Goal: Task Accomplishment & Management: Manage account settings

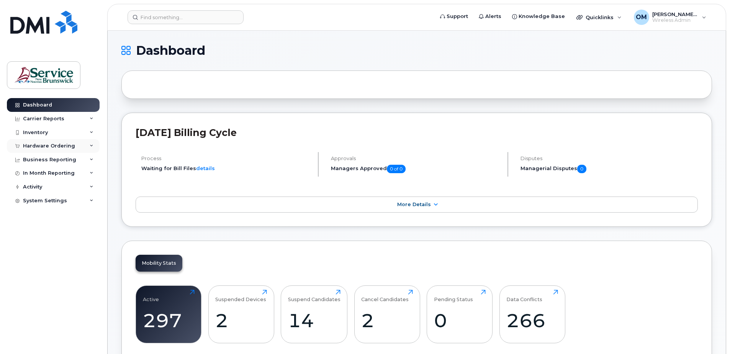
click at [55, 141] on div "Hardware Ordering" at bounding box center [53, 146] width 93 height 14
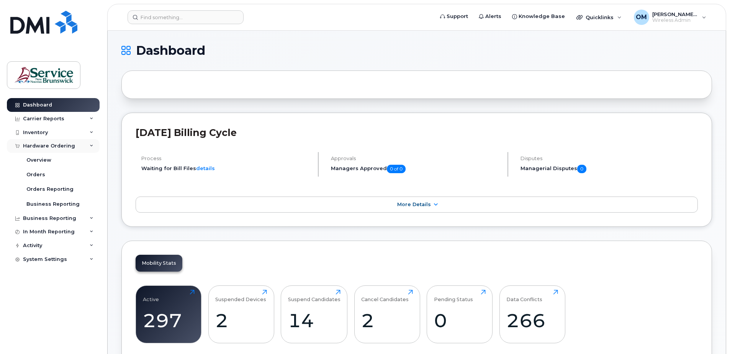
click at [44, 145] on div "Hardware Ordering" at bounding box center [49, 146] width 52 height 6
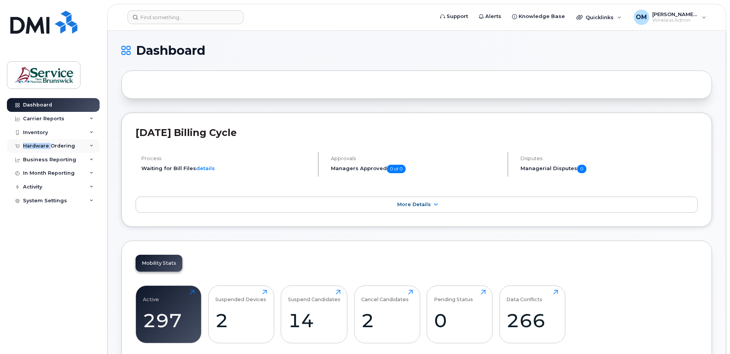
click at [44, 145] on div "Hardware Ordering" at bounding box center [49, 146] width 52 height 6
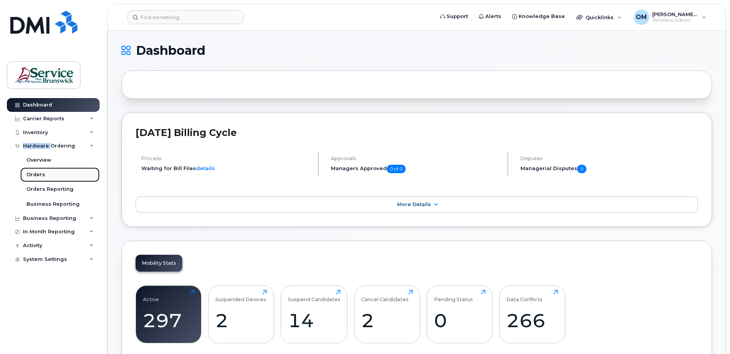
drag, startPoint x: 44, startPoint y: 145, endPoint x: 38, endPoint y: 174, distance: 30.1
click at [38, 174] on div "Orders" at bounding box center [35, 174] width 19 height 7
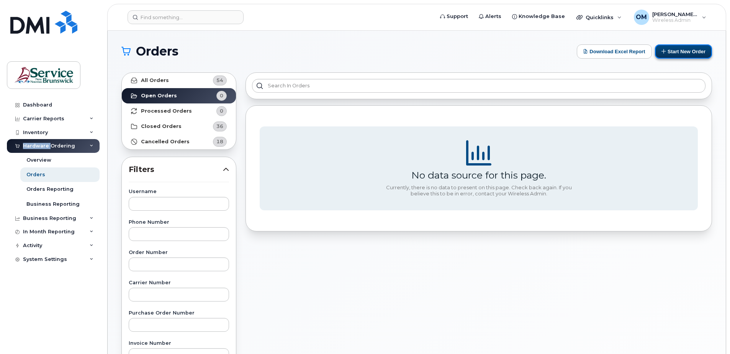
click at [671, 55] on button "Start New Order" at bounding box center [683, 51] width 57 height 14
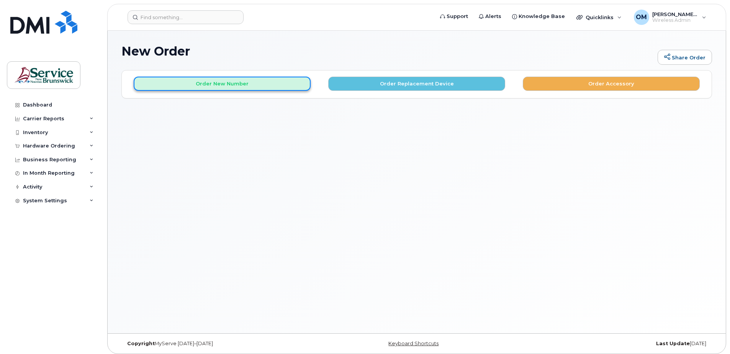
click at [264, 82] on button "Order New Number" at bounding box center [222, 84] width 177 height 14
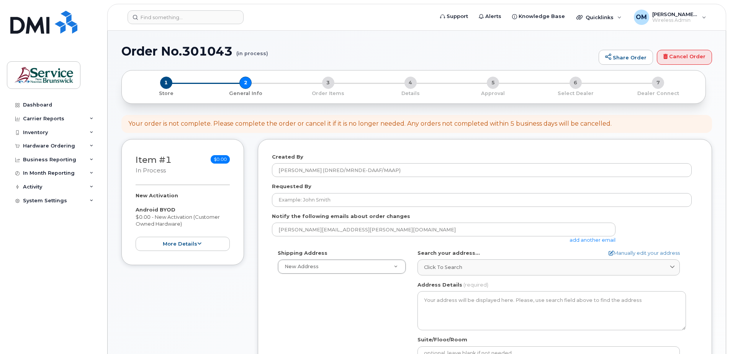
select select
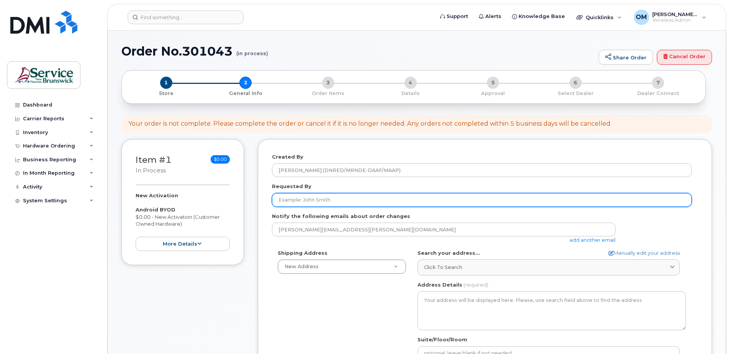
click at [325, 196] on input "Requested By" at bounding box center [482, 200] width 420 height 14
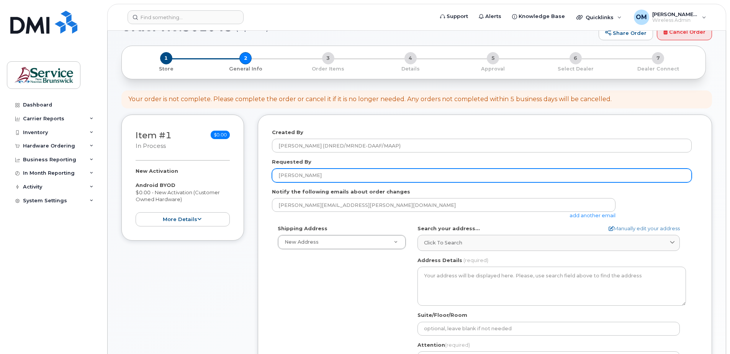
scroll to position [38, 0]
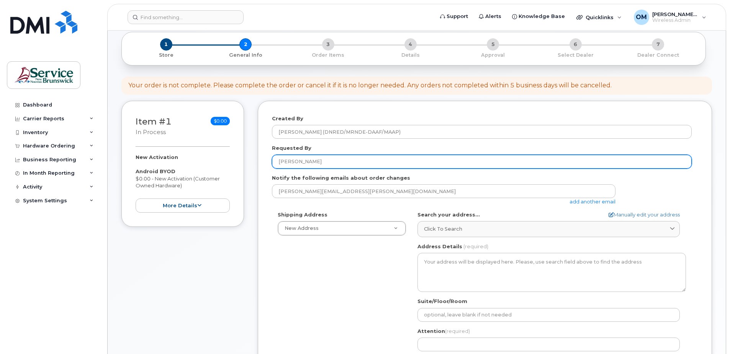
type input "[PERSON_NAME]"
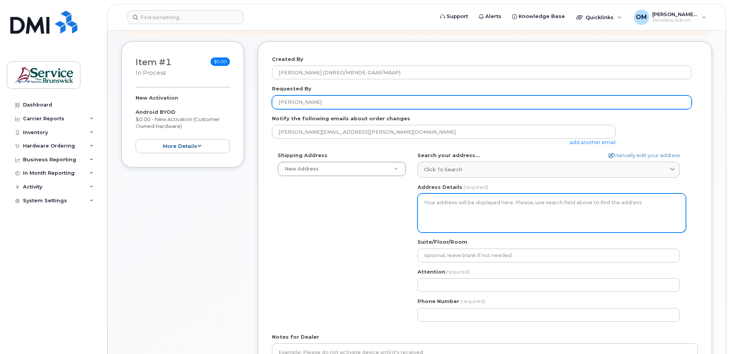
scroll to position [115, 0]
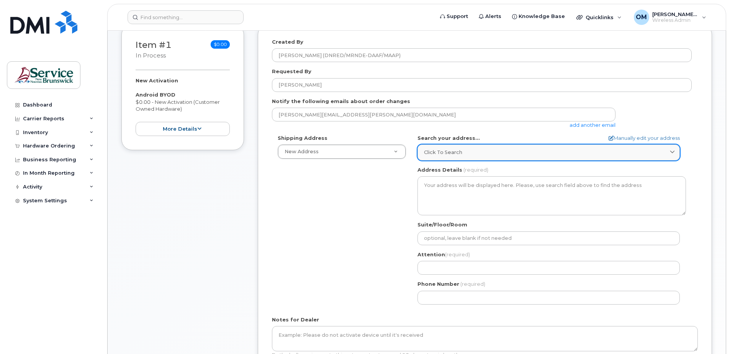
click at [471, 151] on div "Click to search" at bounding box center [548, 152] width 249 height 7
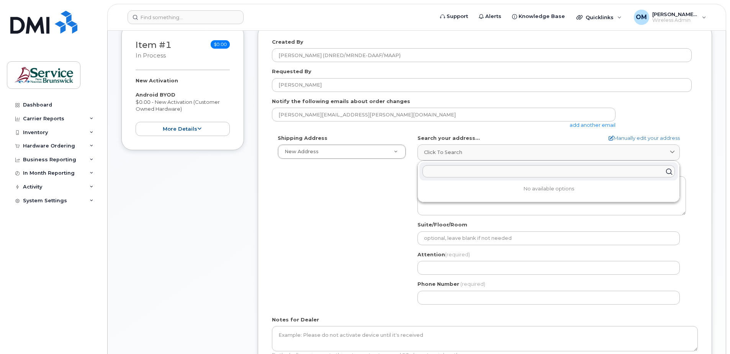
click at [381, 205] on div "Shipping Address New Address New Address Chancery Place , 675 King Street 1350 …" at bounding box center [482, 223] width 420 height 176
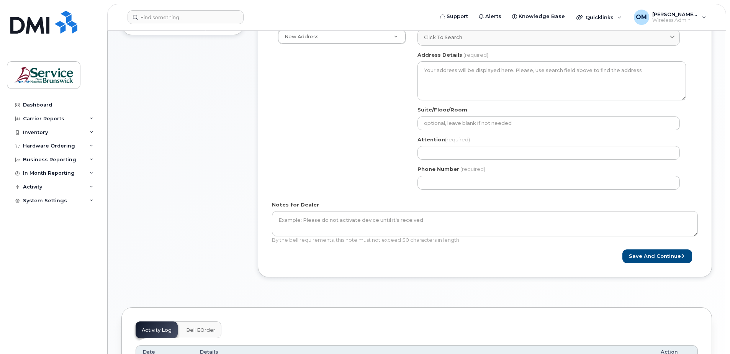
scroll to position [153, 0]
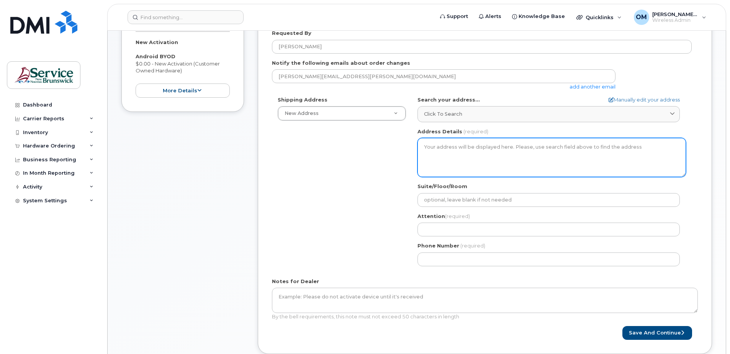
click at [469, 151] on textarea "Address Details" at bounding box center [552, 157] width 269 height 39
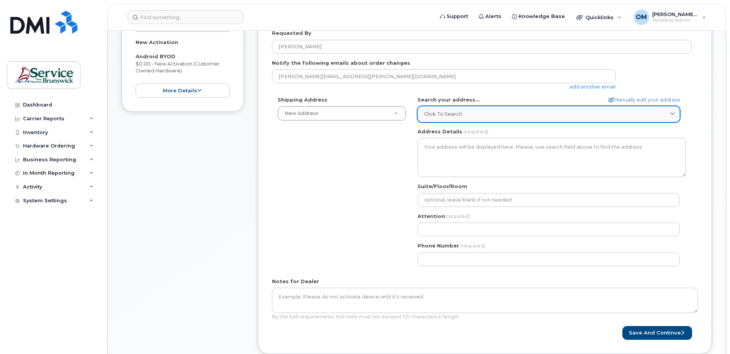
click at [455, 117] on span "Click to search" at bounding box center [443, 113] width 38 height 7
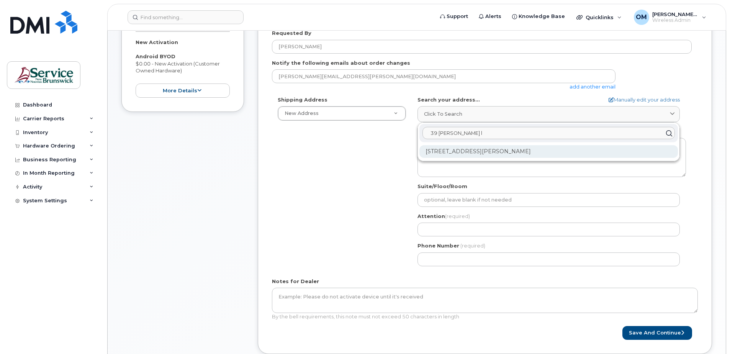
type input "39 barker l"
click at [481, 151] on div "39 Barker Lane Wicklow NB E7L 3S4" at bounding box center [549, 151] width 259 height 13
select select
type textarea "39 Barker Lane WICKLOW NB E7L 3S4 CANADA"
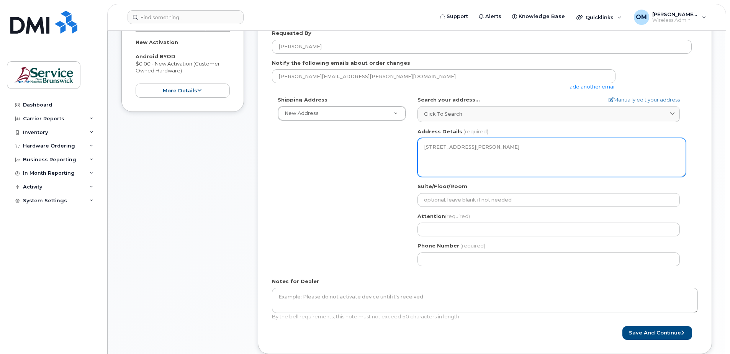
click at [487, 155] on textarea "39 Barker Lane WICKLOW NB E7L 3S4 CANADA" at bounding box center [552, 157] width 269 height 39
click at [482, 152] on textarea "39 Barker Lane WICKLOW NB E7L 3S4 CANADA" at bounding box center [552, 157] width 269 height 39
click at [459, 174] on textarea "39 Barker Lane WICKLOW NB E7L 3S4 CANADA" at bounding box center [552, 157] width 269 height 39
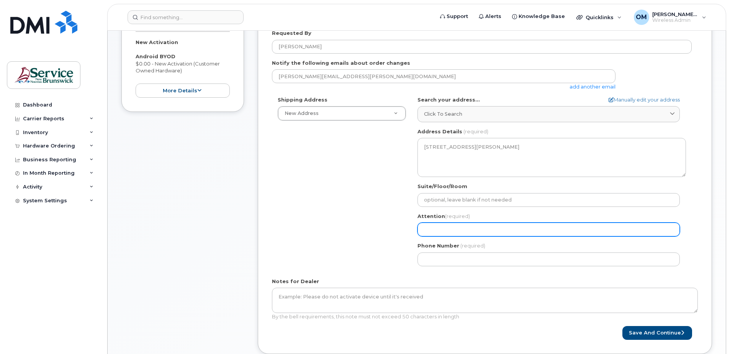
click at [447, 228] on input "Attention (required)" at bounding box center [549, 230] width 263 height 14
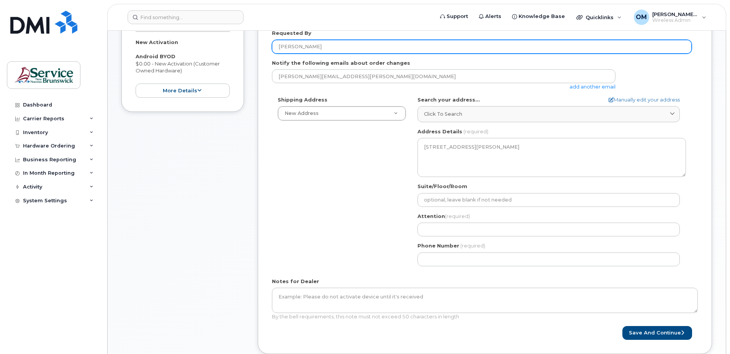
drag, startPoint x: 328, startPoint y: 43, endPoint x: 249, endPoint y: 43, distance: 78.2
click at [249, 43] on div "Item #1 in process $0.00 New Activation Android BYOD $0.00 - New Activation (Cu…" at bounding box center [416, 176] width 591 height 380
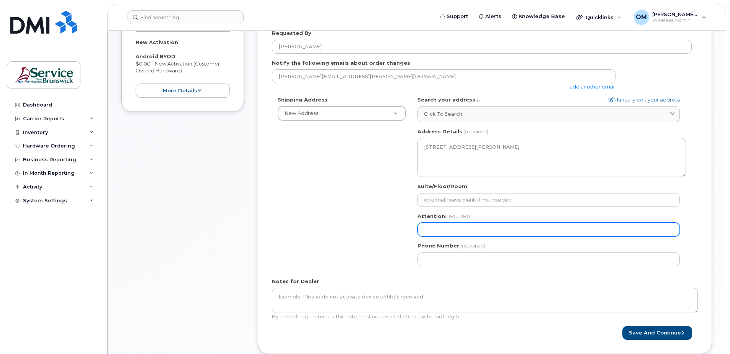
click at [474, 227] on input "Attention (required)" at bounding box center [549, 230] width 263 height 14
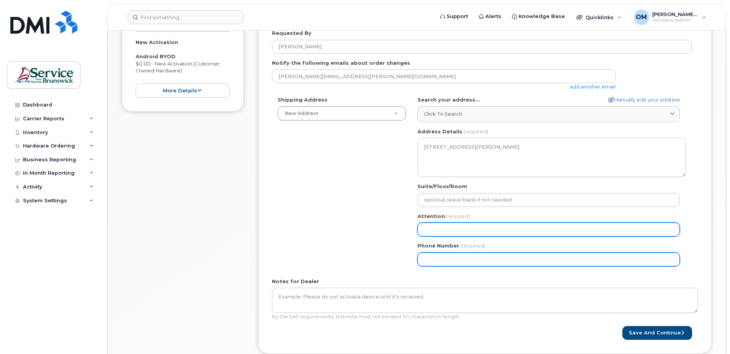
paste input "Katelyn Melvin"
select select
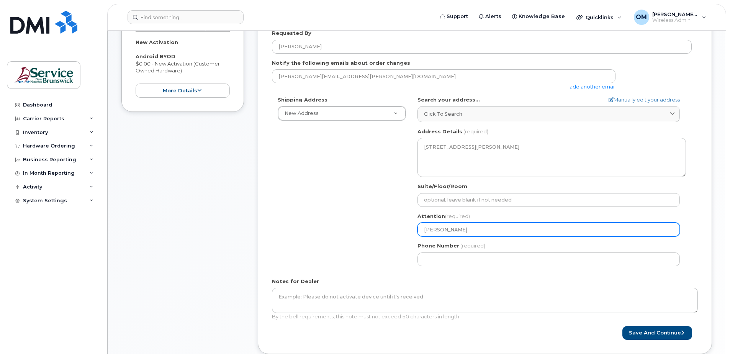
type input "Katelyn Melvin"
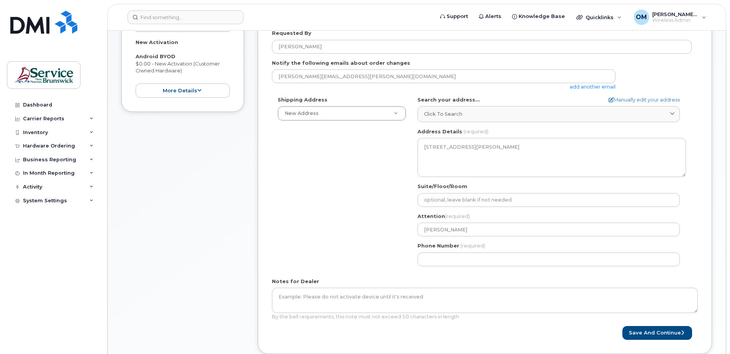
click at [366, 242] on div "Shipping Address New Address New Address Chancery Place , 675 King Street 1350 …" at bounding box center [482, 184] width 420 height 176
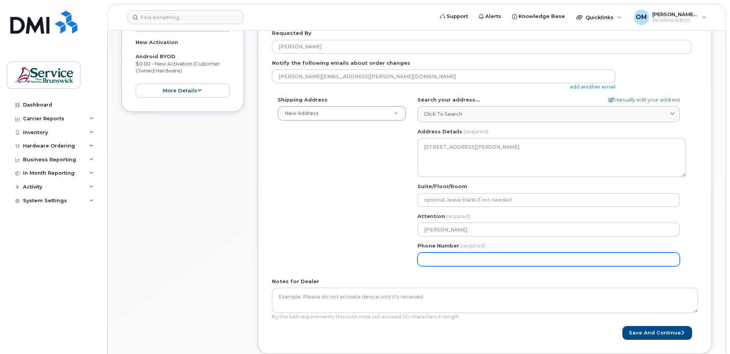
click at [435, 259] on input "Phone Number" at bounding box center [549, 260] width 263 height 14
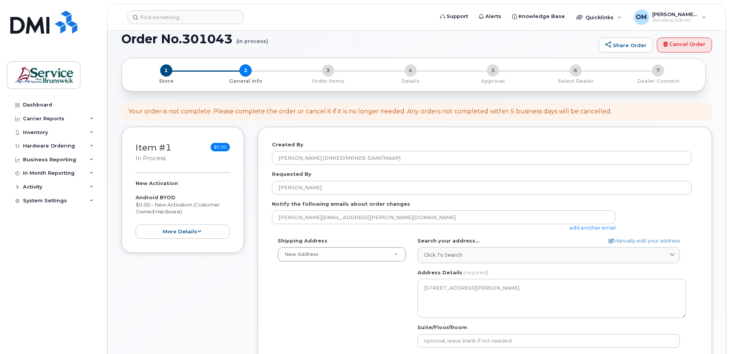
scroll to position [0, 0]
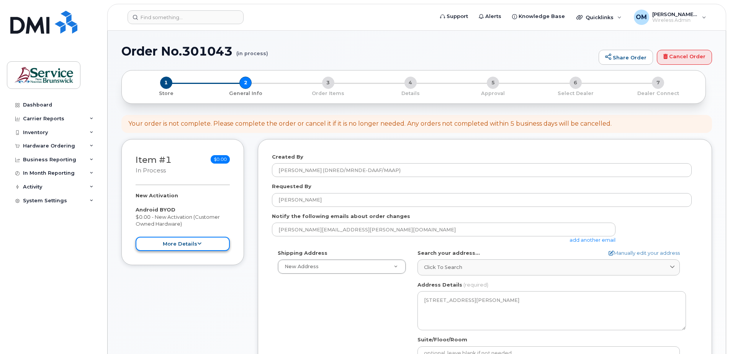
click at [197, 244] on icon at bounding box center [199, 243] width 4 height 5
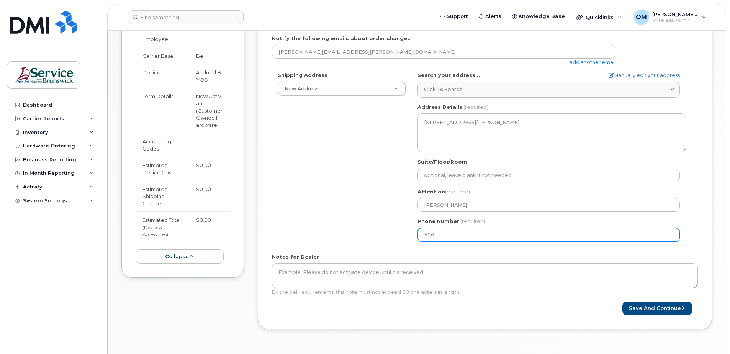
scroll to position [192, 0]
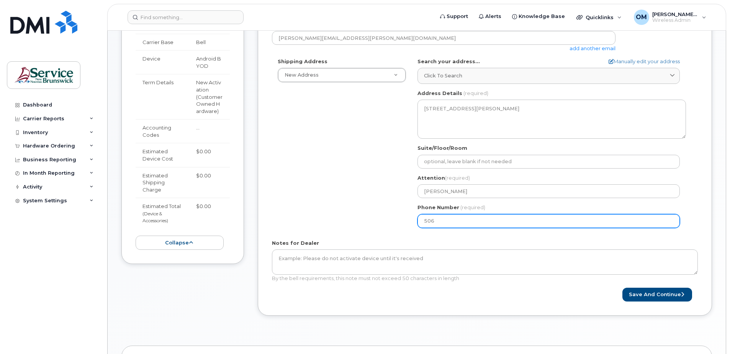
click at [460, 215] on input "506" at bounding box center [549, 221] width 263 height 14
type input "506453661"
select select
type input "5064536615"
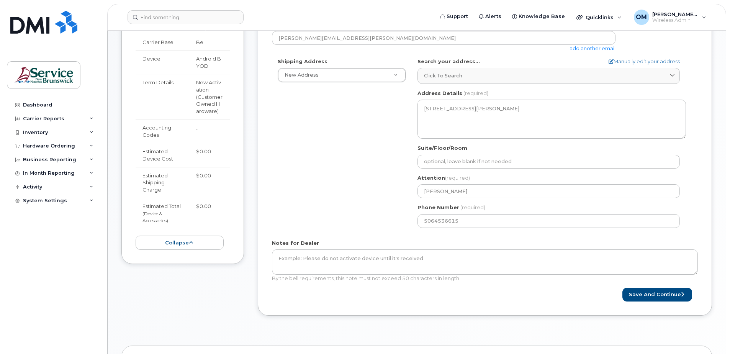
click at [322, 235] on form "Created By Oliveira, Michael (DNRED/MRNDE-DAAF/MAAP) Requested By Katelyn Melvi…" at bounding box center [485, 132] width 426 height 340
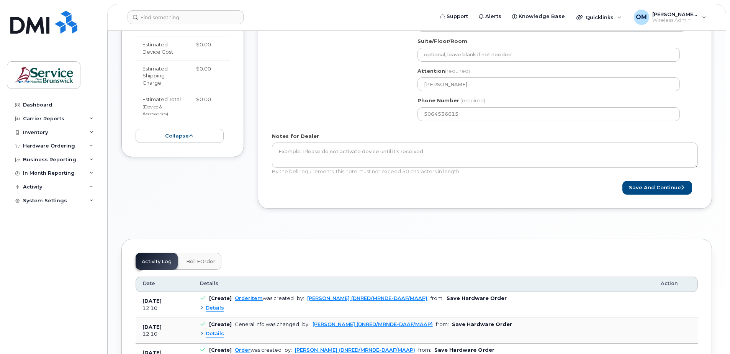
scroll to position [307, 0]
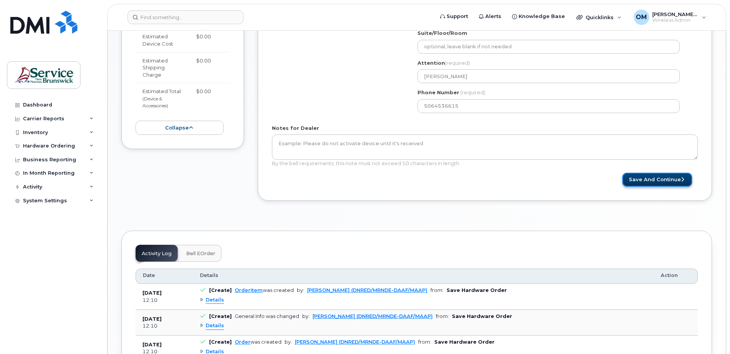
click at [655, 179] on button "Save and Continue" at bounding box center [658, 180] width 70 height 14
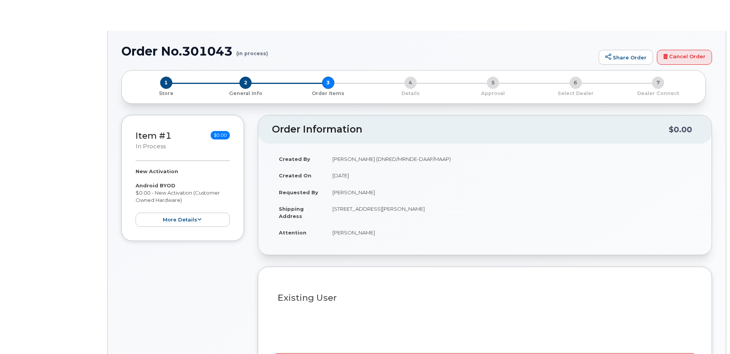
select select
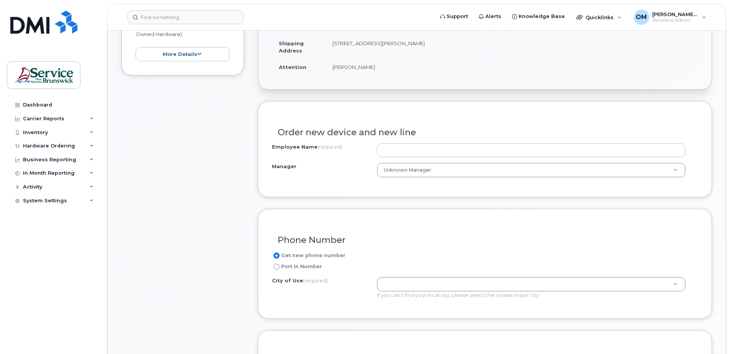
scroll to position [192, 0]
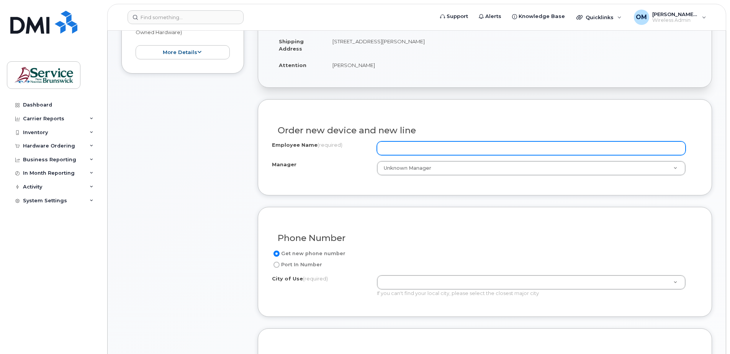
click at [403, 150] on input "Employee Name (required)" at bounding box center [531, 148] width 309 height 14
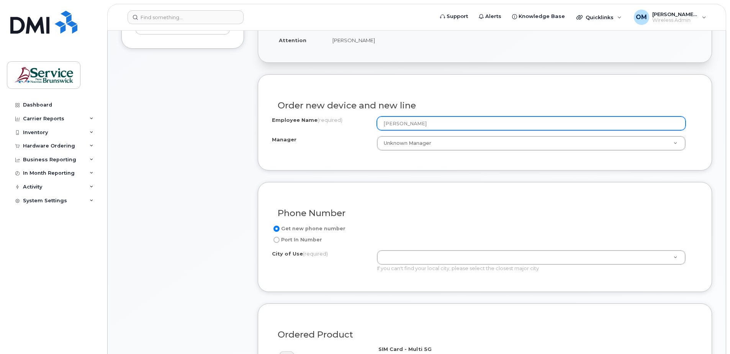
scroll to position [230, 0]
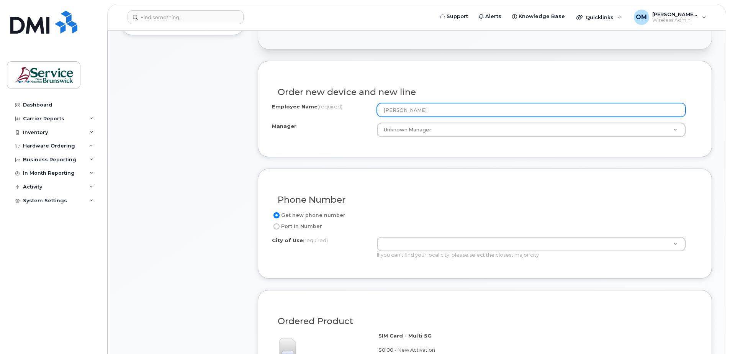
type input "[PERSON_NAME]"
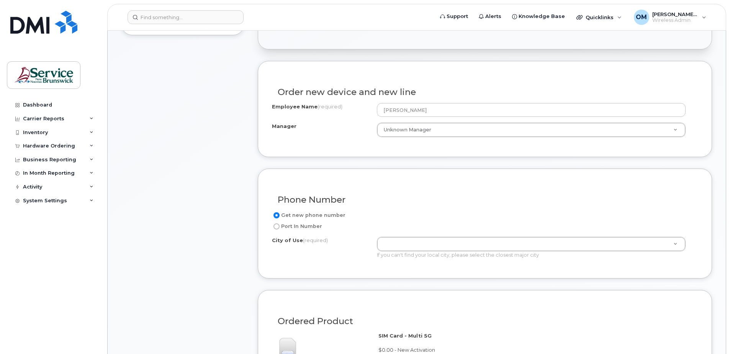
click at [283, 226] on label "Port In Number" at bounding box center [297, 226] width 50 height 9
click at [280, 226] on input "Port In Number" at bounding box center [277, 226] width 6 height 6
radio input "true"
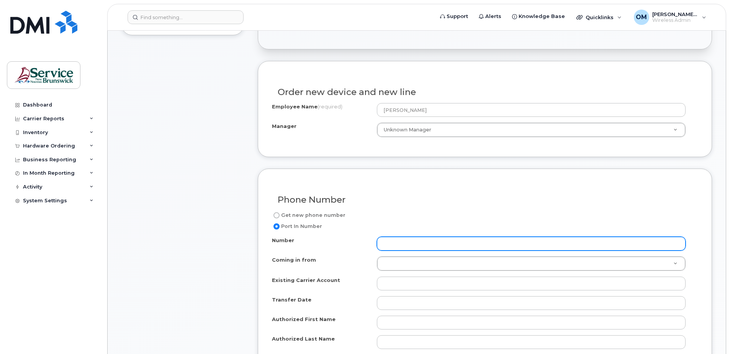
click at [500, 239] on input "Number" at bounding box center [531, 244] width 309 height 14
click at [409, 245] on input "Number" at bounding box center [531, 244] width 309 height 14
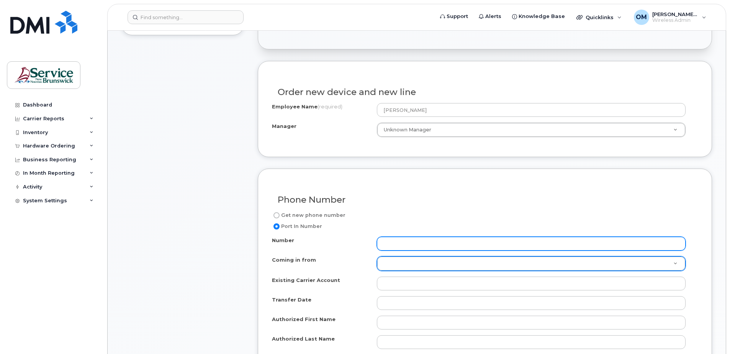
paste input "5063915394"
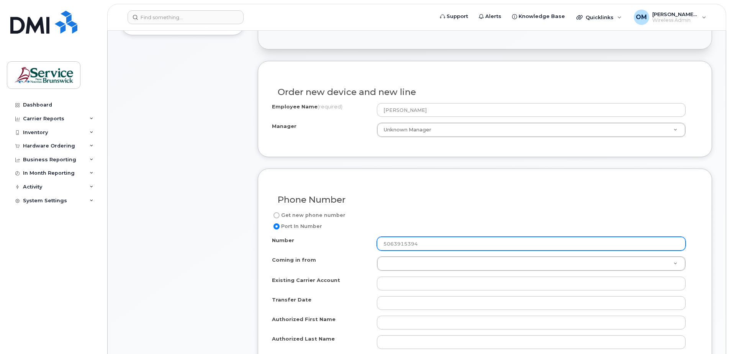
type input "5063915394"
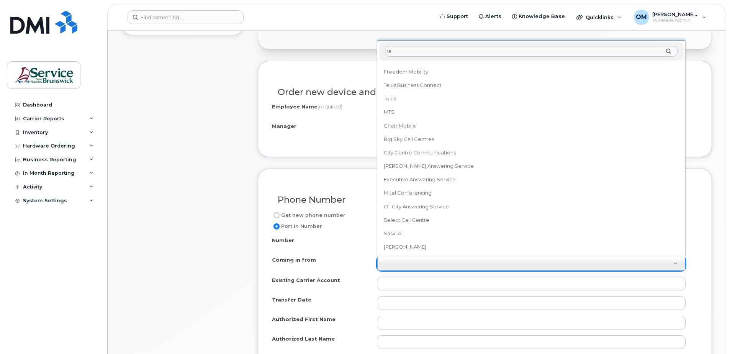
scroll to position [0, 0]
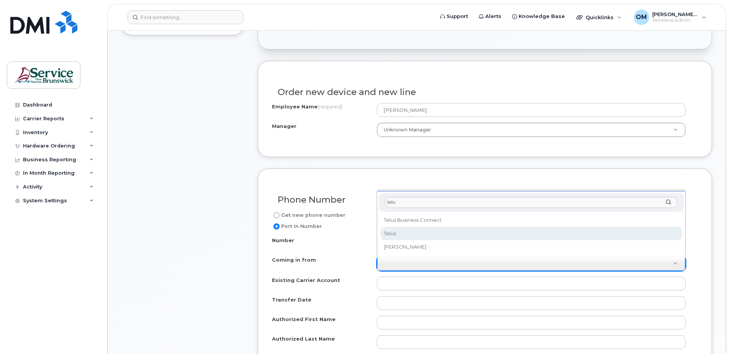
type input "telu"
select select "Telus"
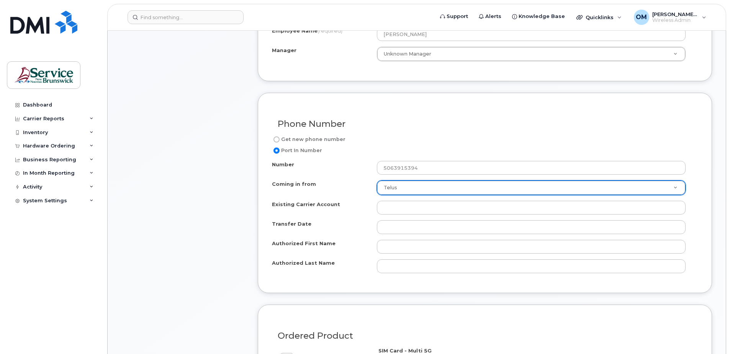
scroll to position [307, 0]
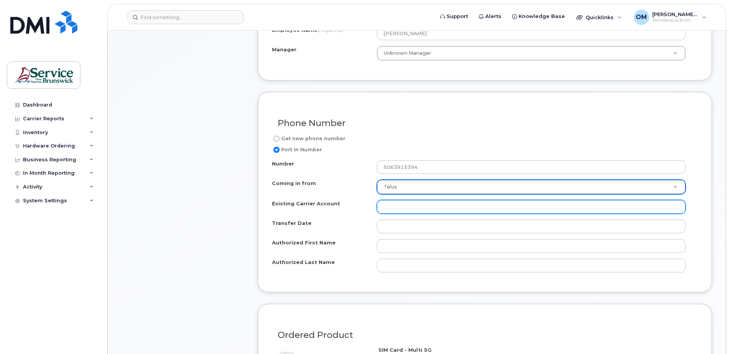
click at [397, 205] on input "Existing Carrier Account" at bounding box center [531, 207] width 309 height 14
paste input "37283130"
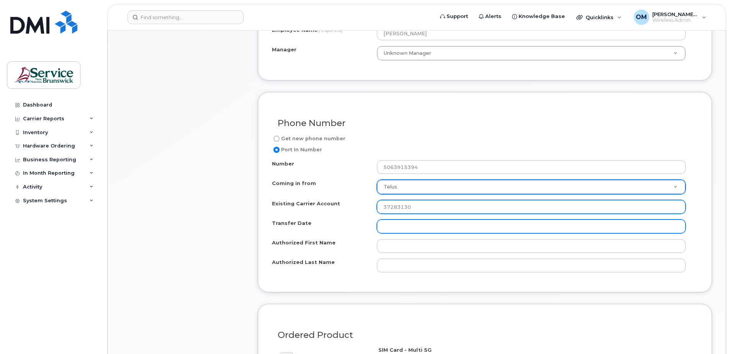
type input "37283130"
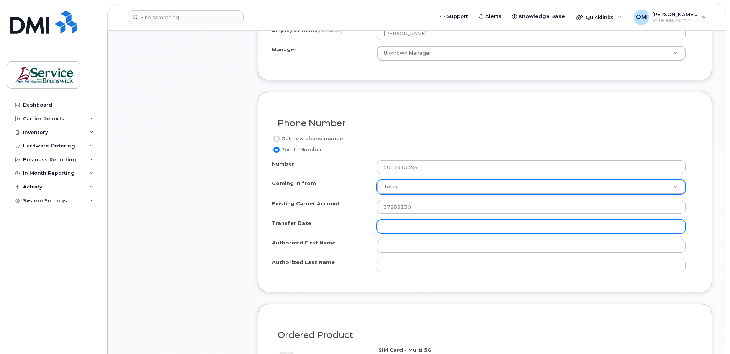
click at [404, 229] on input "Transfer Date" at bounding box center [531, 227] width 309 height 14
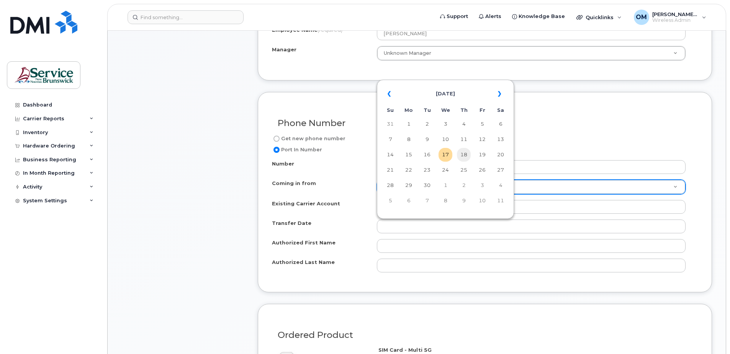
click at [461, 160] on td "18" at bounding box center [464, 155] width 14 height 14
type input "2025-09-18"
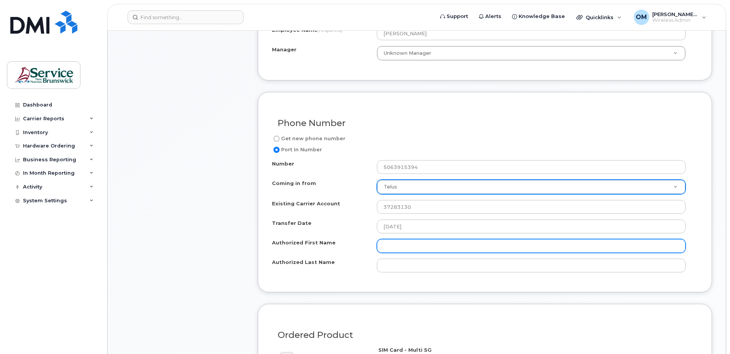
click at [420, 245] on input "Authorized First Name" at bounding box center [531, 246] width 309 height 14
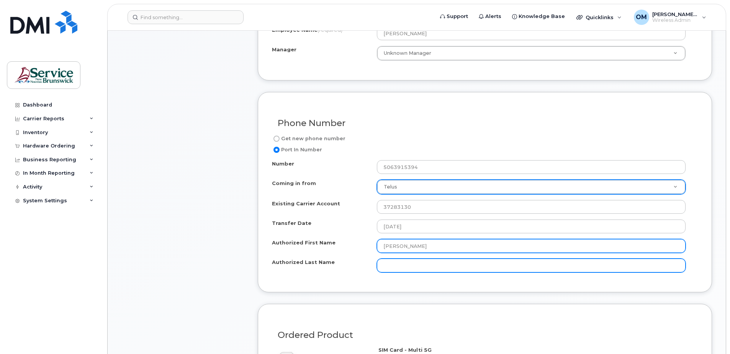
type input "Michael"
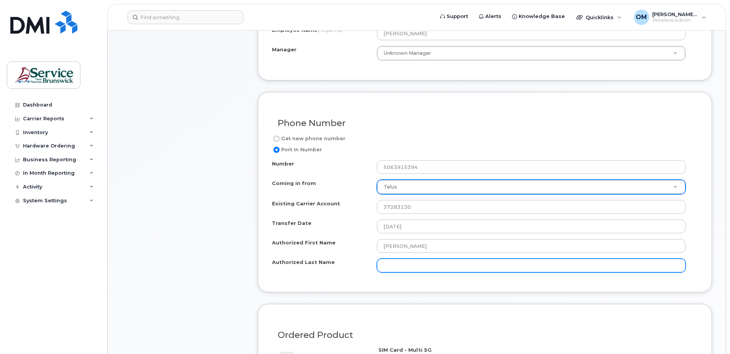
click at [402, 269] on input "Authorized Last Name" at bounding box center [531, 266] width 309 height 14
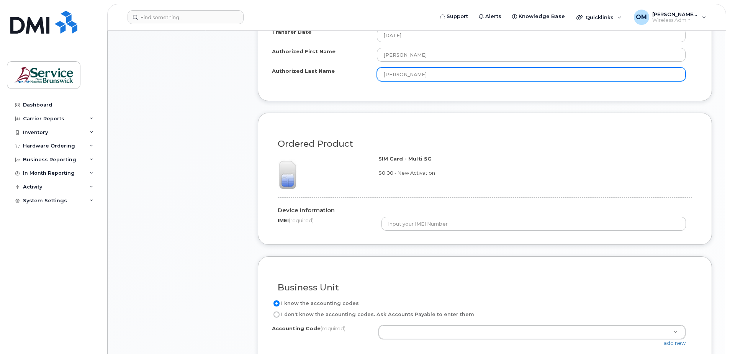
scroll to position [498, 0]
type input "Oliveira"
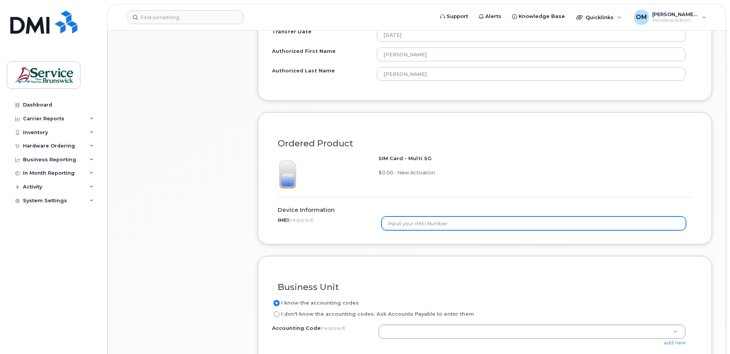
click at [441, 226] on input "text" at bounding box center [534, 224] width 305 height 14
click at [434, 221] on input "text" at bounding box center [534, 224] width 305 height 14
paste input "359192861043331"
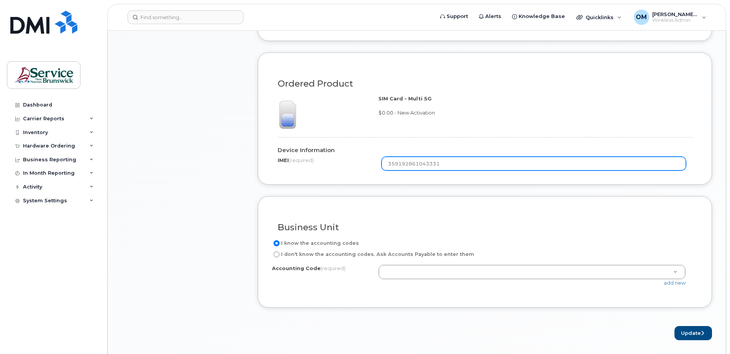
scroll to position [613, 0]
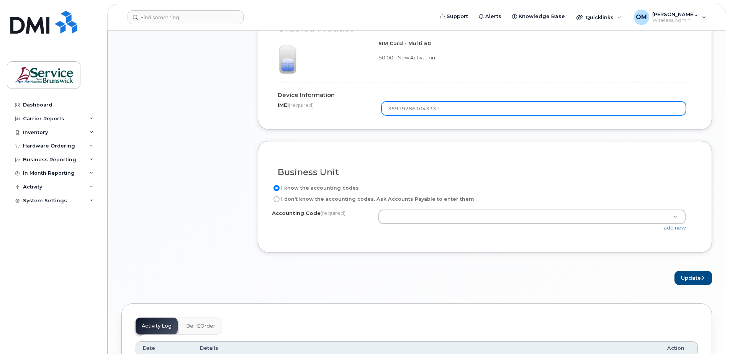
type input "359192861043331"
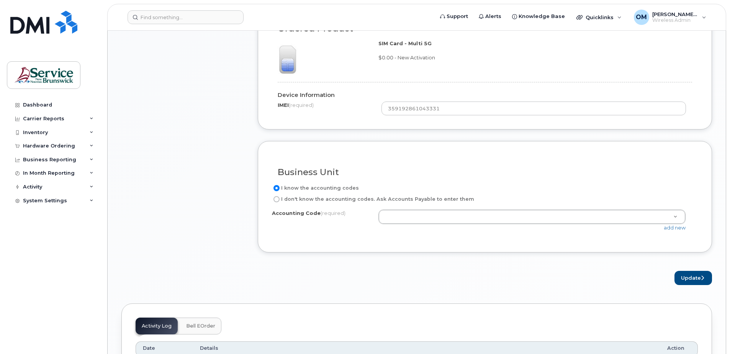
click at [330, 199] on label "I don't know the accounting codes. Ask Accounts Payable to enter them" at bounding box center [373, 199] width 202 height 9
click at [280, 199] on input "I don't know the accounting codes. Ask Accounts Payable to enter them" at bounding box center [277, 199] width 6 height 6
radio input "true"
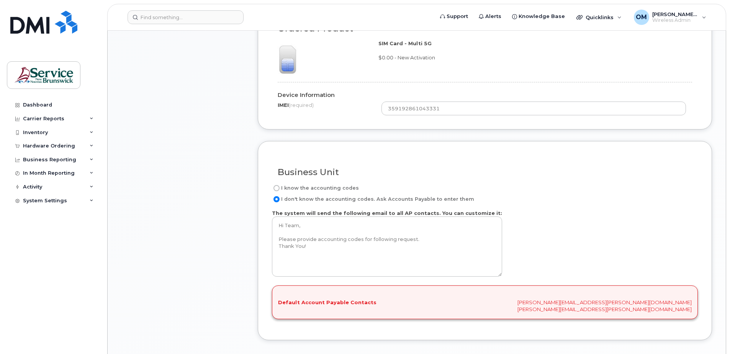
click at [279, 187] on input "I know the accounting codes" at bounding box center [277, 188] width 6 height 6
radio input "true"
select select
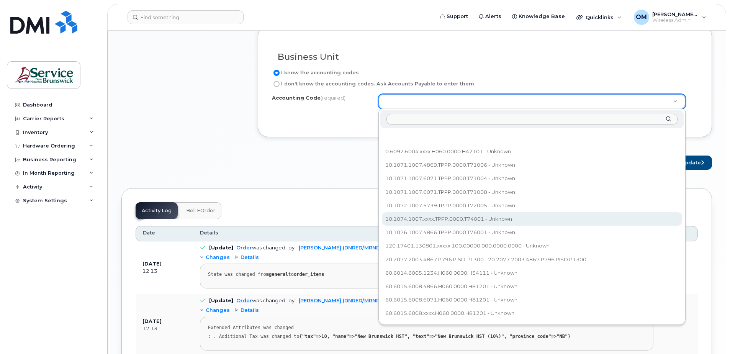
scroll to position [728, 0]
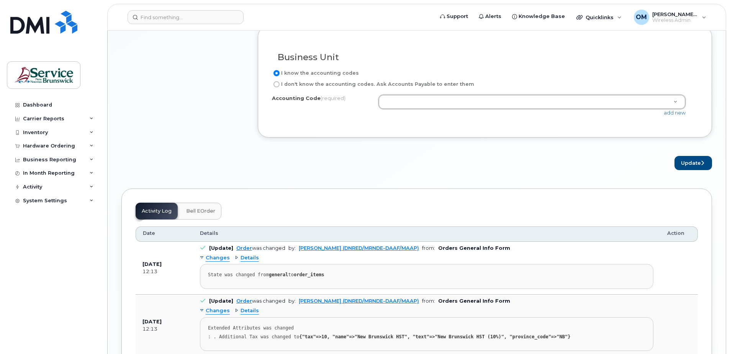
click at [665, 116] on div "add new" at bounding box center [535, 112] width 313 height 7
click at [666, 114] on link "add new" at bounding box center [675, 113] width 22 height 6
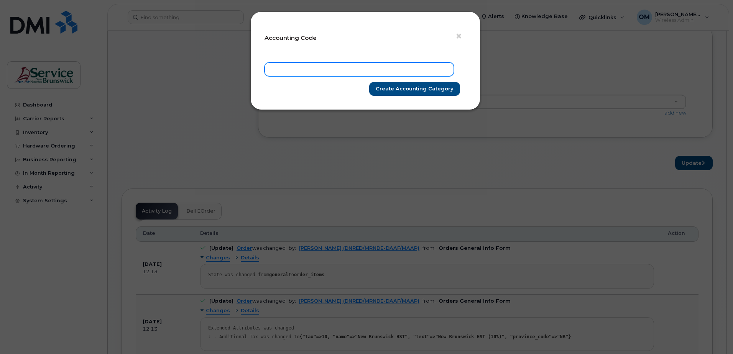
click at [295, 73] on input "text" at bounding box center [358, 69] width 189 height 14
paste input "100.10721.101401.xxxxx.100.00000.000.0000.0000"
type input "100.10721.101401.xxxxx.100.00000.000.0000.0000"
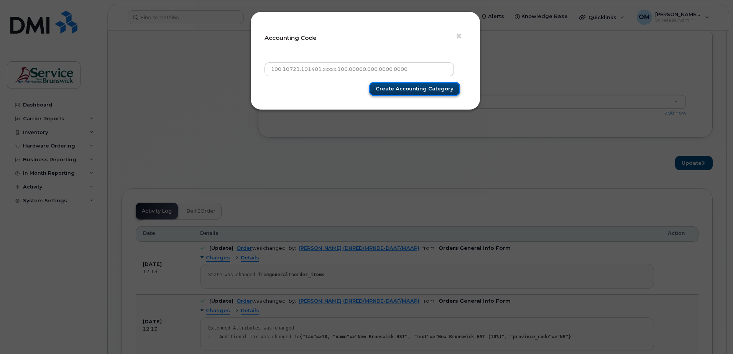
click at [425, 92] on input "Create Accounting category" at bounding box center [414, 89] width 91 height 14
type input "Create Accounting category"
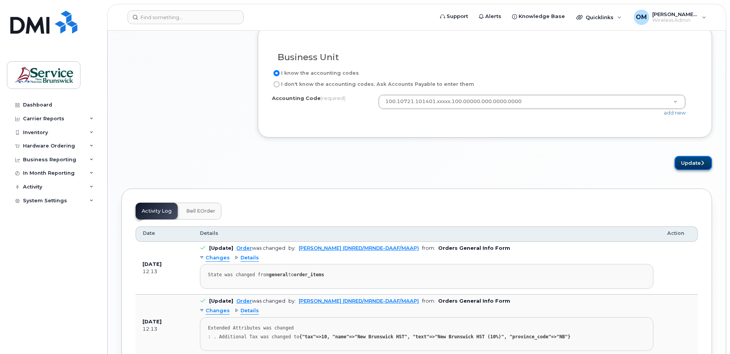
click at [683, 165] on button "Update" at bounding box center [694, 163] width 38 height 14
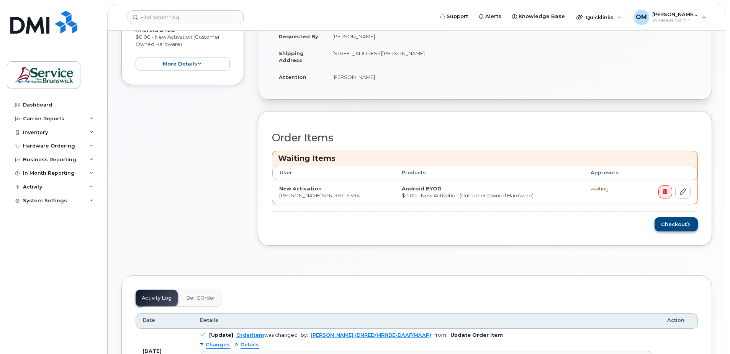
scroll to position [153, 0]
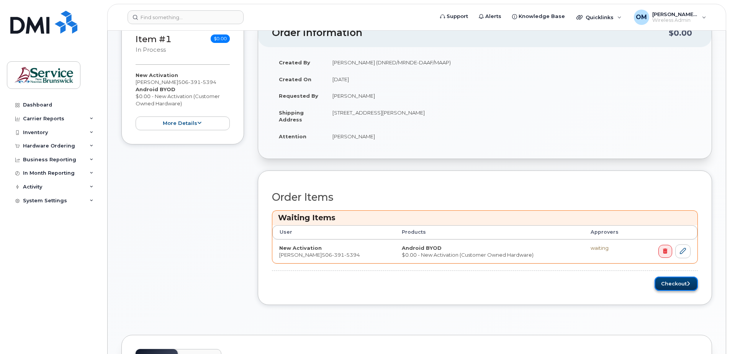
click at [680, 287] on button "Checkout" at bounding box center [676, 284] width 43 height 14
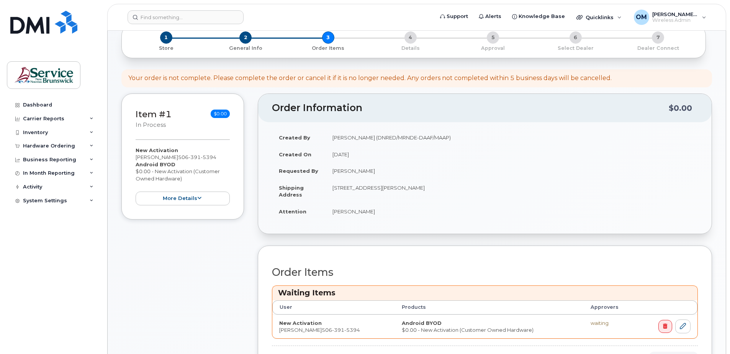
scroll to position [77, 0]
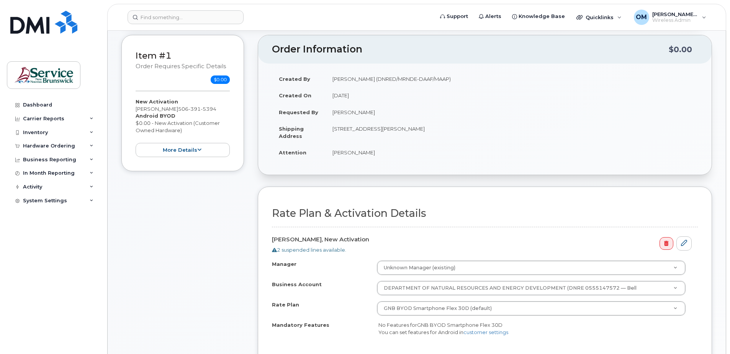
scroll to position [153, 0]
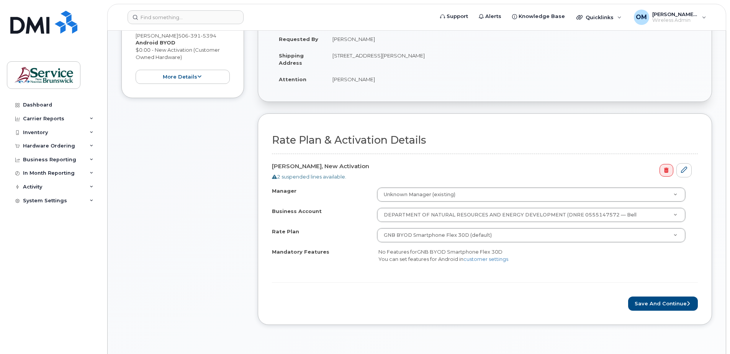
click at [275, 176] on icon at bounding box center [274, 176] width 5 height 5
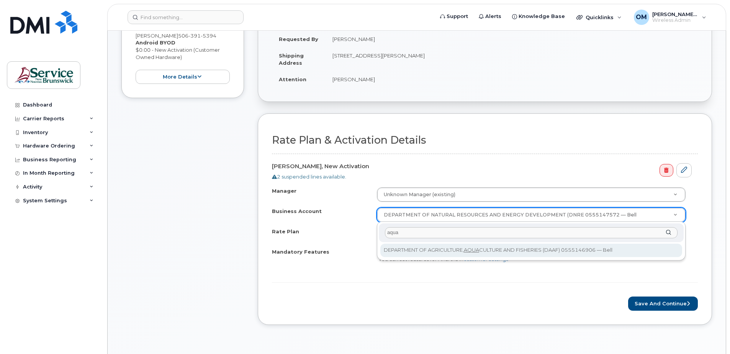
type input "aqua"
select select "12978"
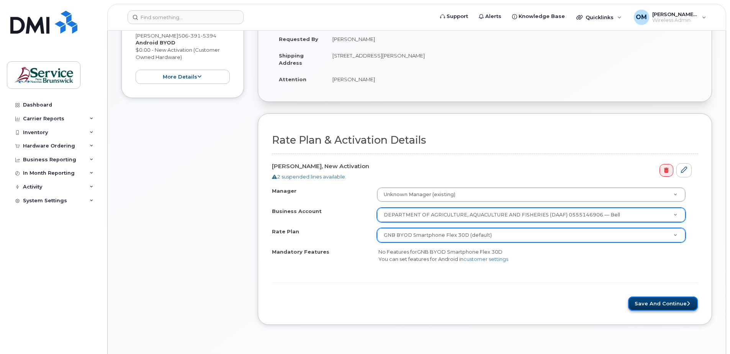
click at [656, 305] on button "Save and Continue" at bounding box center [664, 304] width 70 height 14
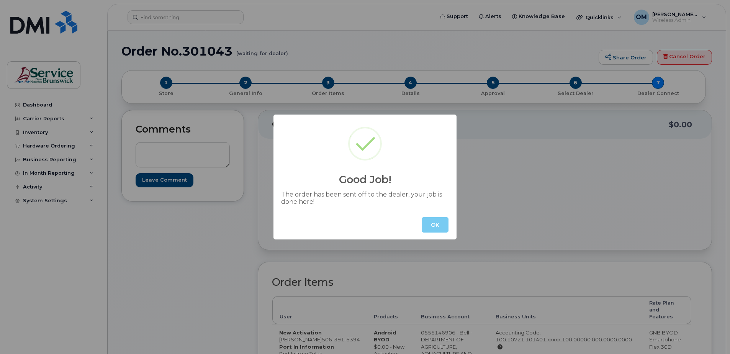
click at [444, 225] on button "OK" at bounding box center [435, 224] width 27 height 15
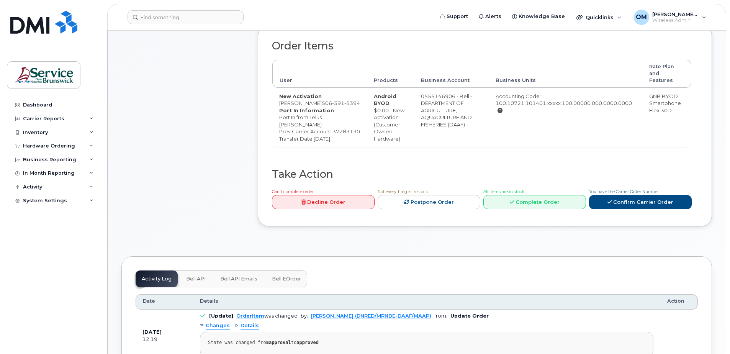
scroll to position [230, 0]
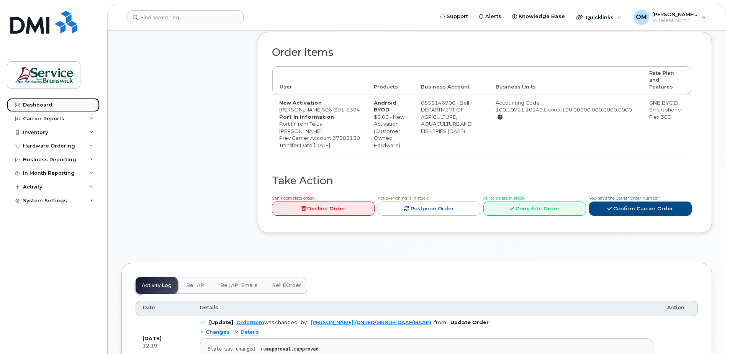
click at [35, 106] on div "Dashboard" at bounding box center [37, 105] width 29 height 6
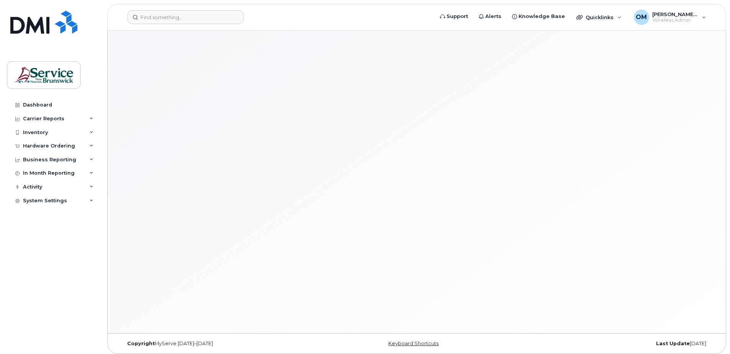
click at [43, 130] on div "Inventory" at bounding box center [35, 133] width 25 height 6
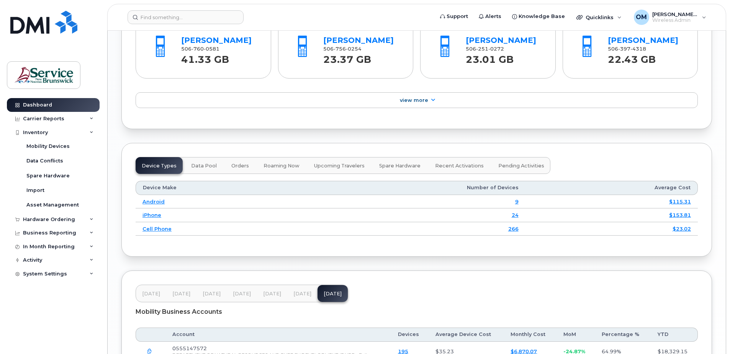
scroll to position [949, 0]
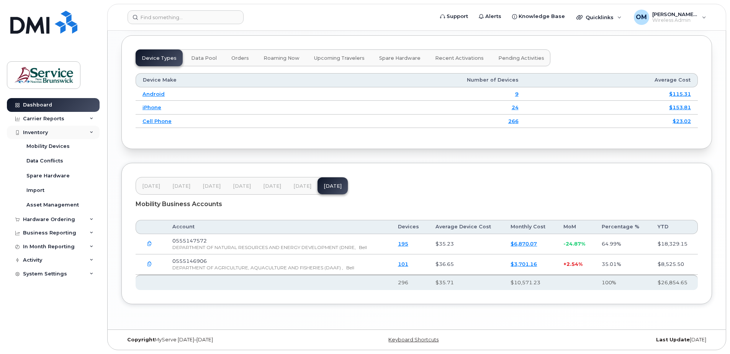
click at [39, 133] on div "Inventory" at bounding box center [35, 133] width 25 height 6
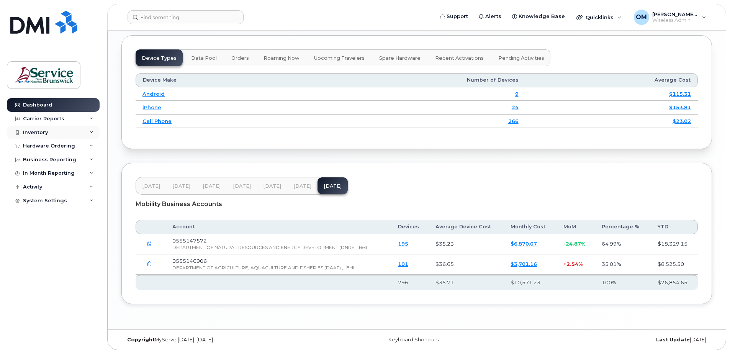
click at [39, 135] on div "Inventory" at bounding box center [35, 133] width 25 height 6
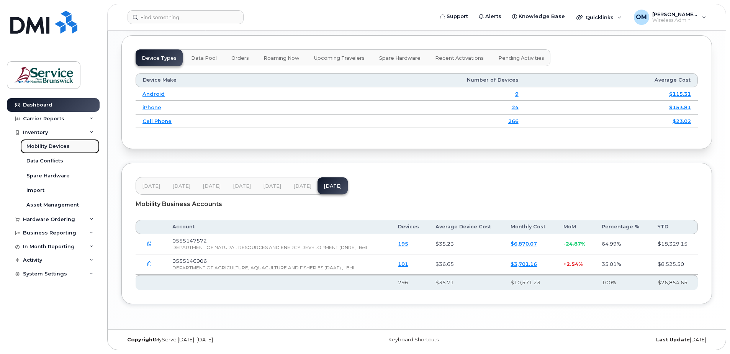
click at [39, 146] on div "Mobility Devices" at bounding box center [47, 146] width 43 height 7
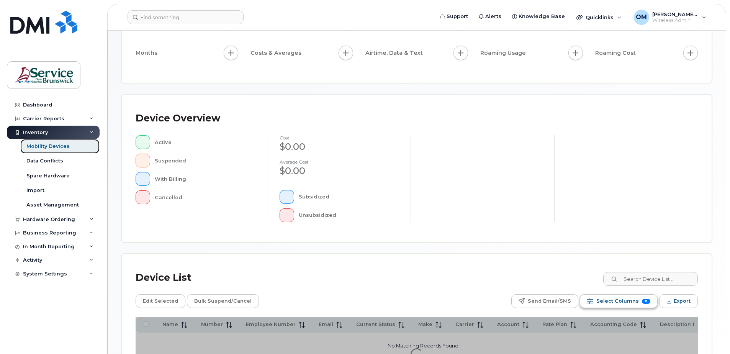
scroll to position [173, 0]
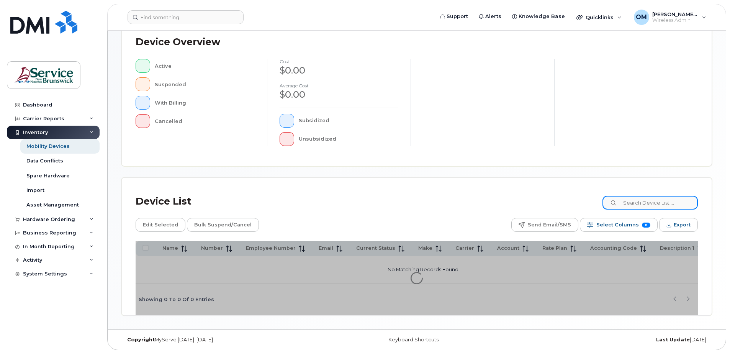
click at [654, 203] on input at bounding box center [650, 203] width 95 height 14
click at [654, 203] on div "Device List Edit Selected Bulk Suspend/Cancel Send Email/SMS Select Columns 11 …" at bounding box center [417, 247] width 590 height 138
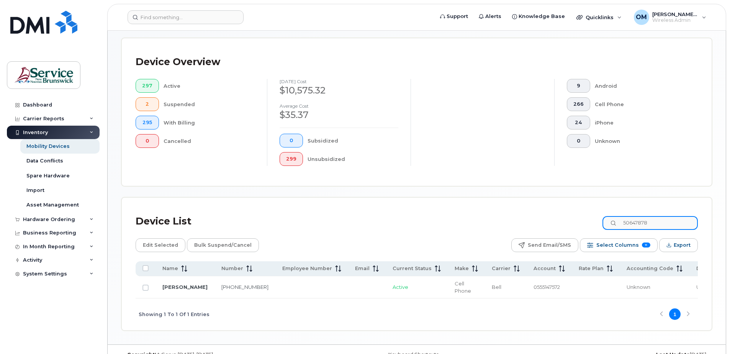
drag, startPoint x: 658, startPoint y: 219, endPoint x: 630, endPoint y: 220, distance: 27.6
click at [630, 220] on input "50647878" at bounding box center [650, 223] width 95 height 14
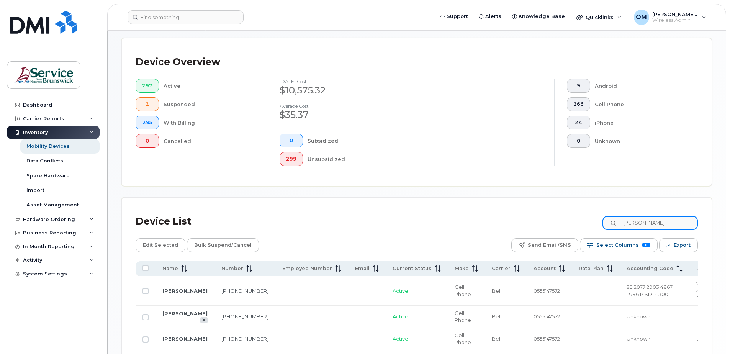
scroll to position [211, 0]
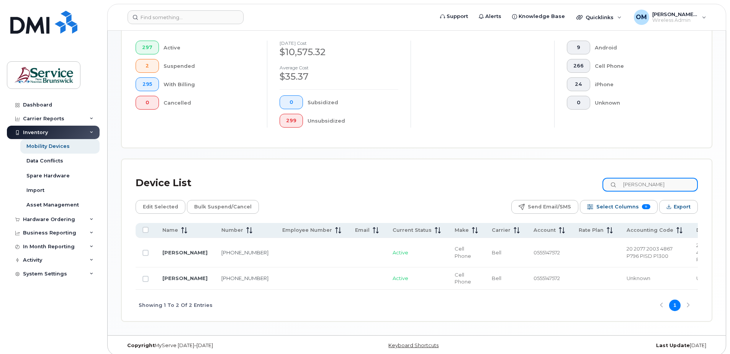
type input "samuel out"
click at [245, 157] on div "Mobility Devices Devices Save Report Import from CSV Export to CSV Add Device F…" at bounding box center [416, 77] width 591 height 488
click at [146, 279] on input "Row Unselected" at bounding box center [146, 279] width 6 height 6
checkbox input "true"
click at [186, 277] on td "[PERSON_NAME]" at bounding box center [185, 279] width 59 height 22
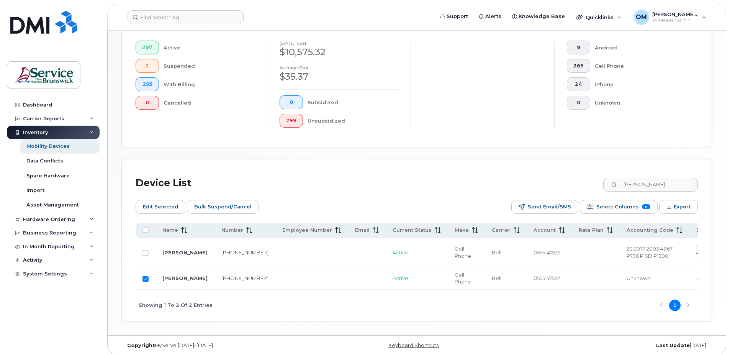
click at [217, 279] on td "506-478-7865" at bounding box center [245, 279] width 61 height 22
click at [222, 277] on link "506-478-7865" at bounding box center [245, 278] width 47 height 6
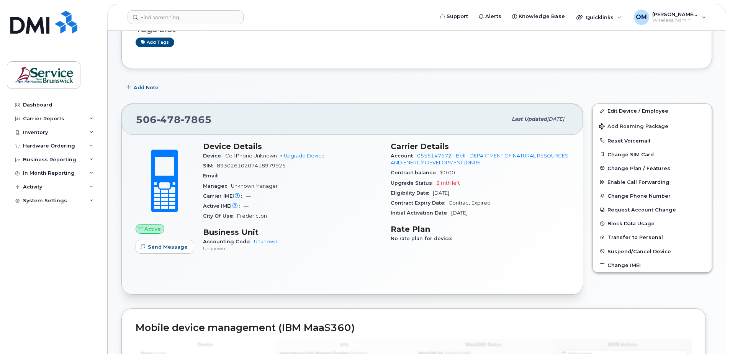
scroll to position [115, 0]
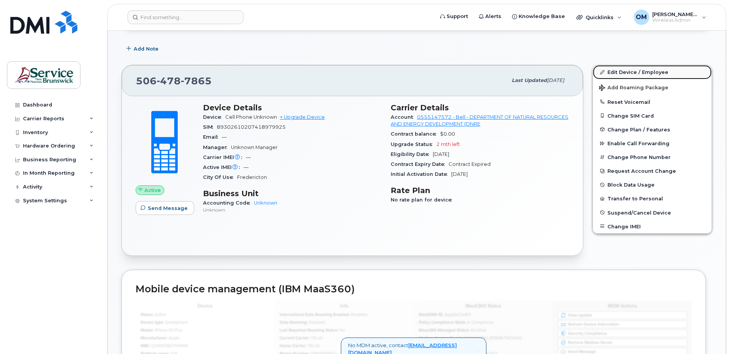
click at [634, 71] on link "Edit Device / Employee" at bounding box center [652, 72] width 119 height 14
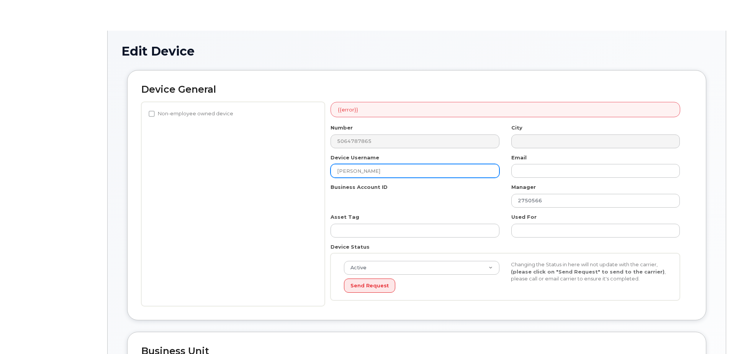
select select "34532059"
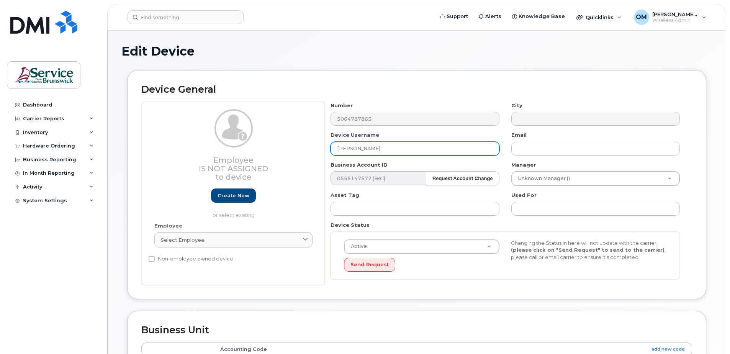
drag, startPoint x: 386, startPoint y: 150, endPoint x: 338, endPoint y: 147, distance: 48.0
click at [338, 147] on input "[PERSON_NAME]" at bounding box center [415, 149] width 169 height 14
paste input "[PERSON_NAME]"
type input "[PERSON_NAME]"
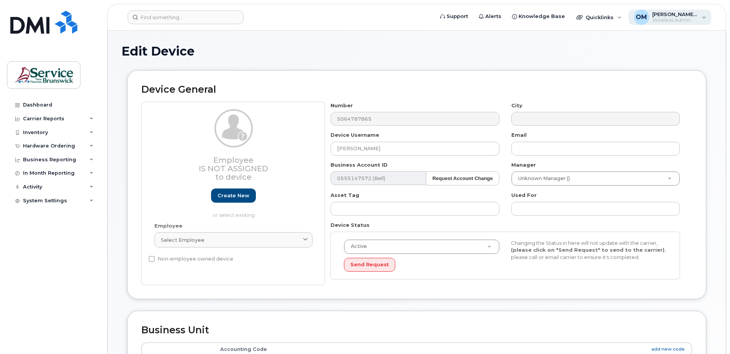
click at [690, 19] on span "Wireless Admin" at bounding box center [676, 20] width 46 height 6
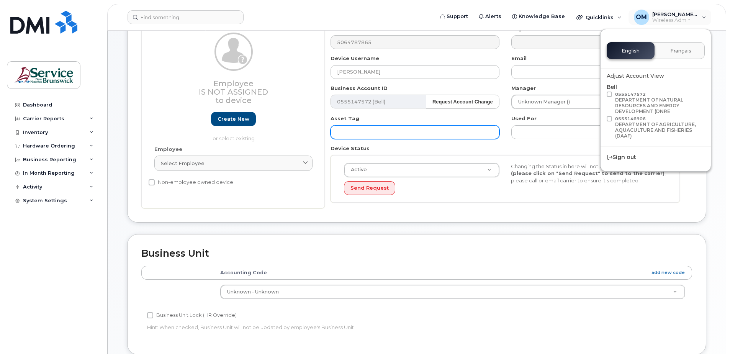
scroll to position [115, 0]
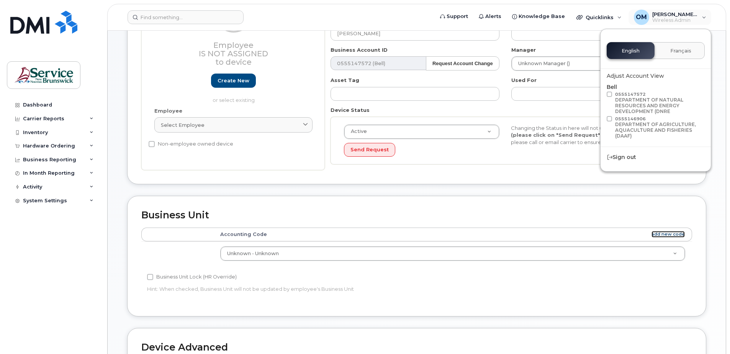
click at [665, 234] on link "add new code" at bounding box center [668, 234] width 33 height 7
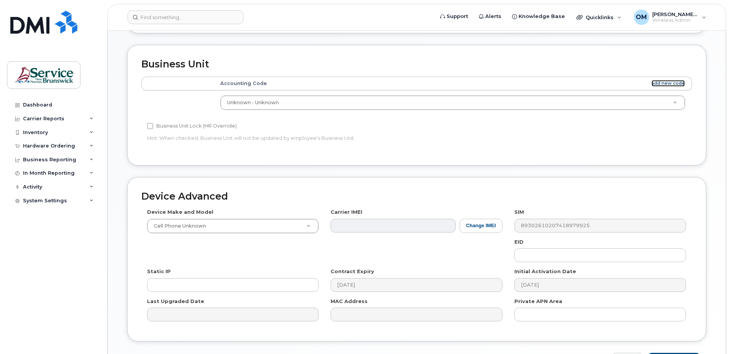
scroll to position [317, 0]
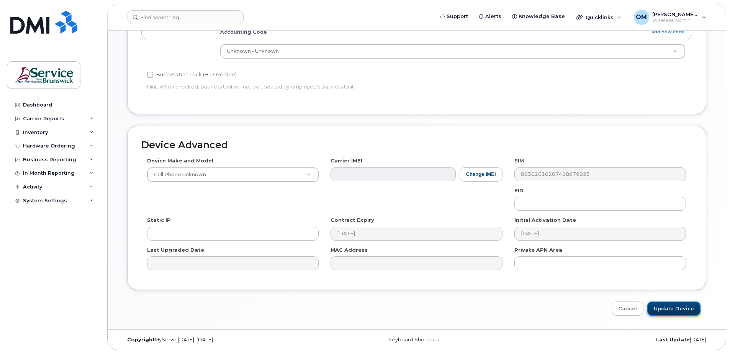
click at [669, 307] on input "Update Device" at bounding box center [674, 309] width 53 height 14
type input "Saving..."
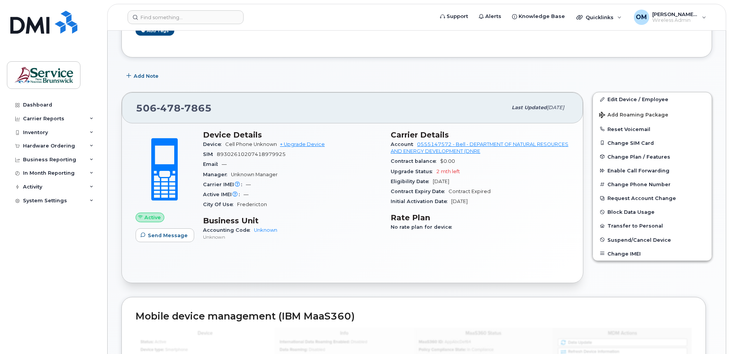
scroll to position [115, 0]
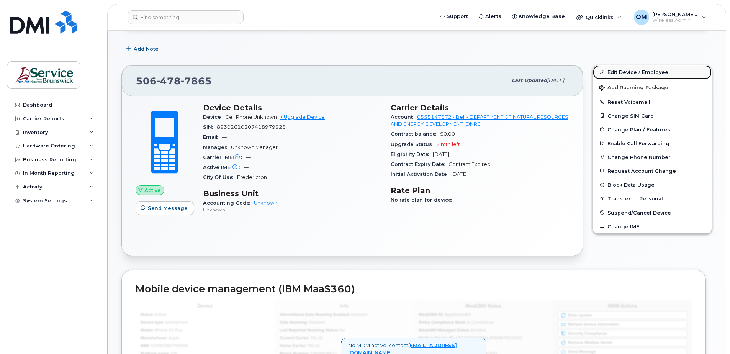
click at [633, 70] on link "Edit Device / Employee" at bounding box center [652, 72] width 119 height 14
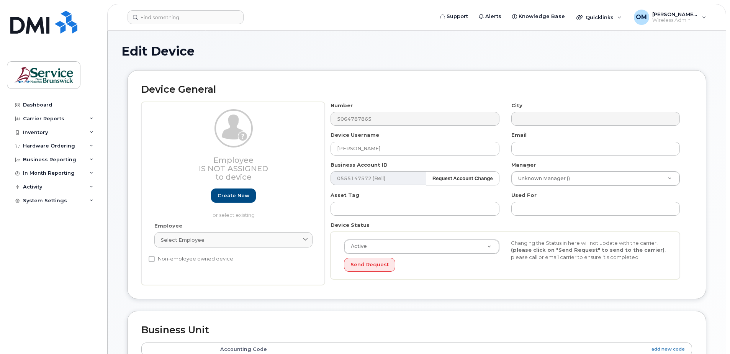
select select "34532059"
click at [450, 181] on strong "Request Account Change" at bounding box center [463, 179] width 61 height 6
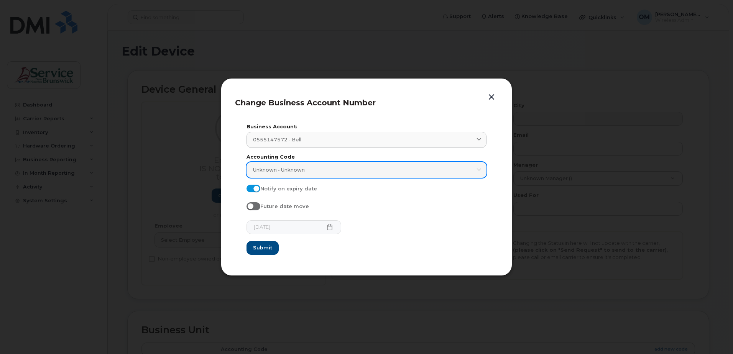
click at [399, 172] on div "Unknown - Unknown" at bounding box center [366, 169] width 227 height 7
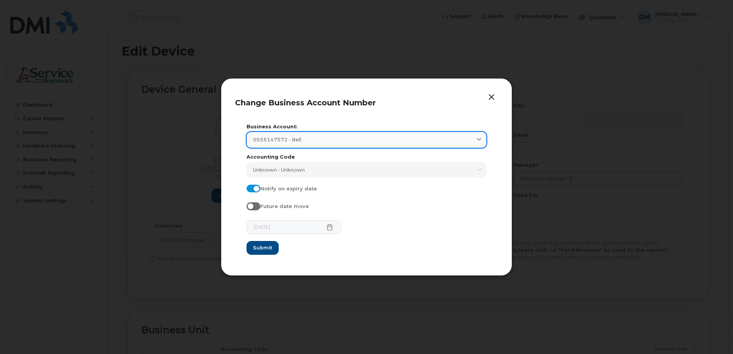
click at [396, 141] on div "0555147572 - Bell" at bounding box center [366, 139] width 227 height 7
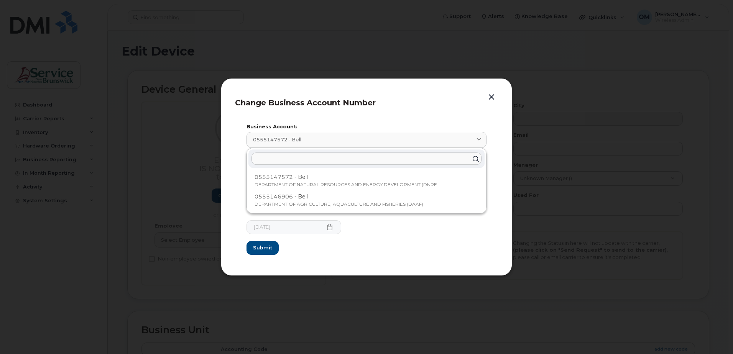
click at [227, 125] on div "Change Business Account Number Business Account: 0555147572 - Bell 0555147572 -…" at bounding box center [366, 177] width 291 height 198
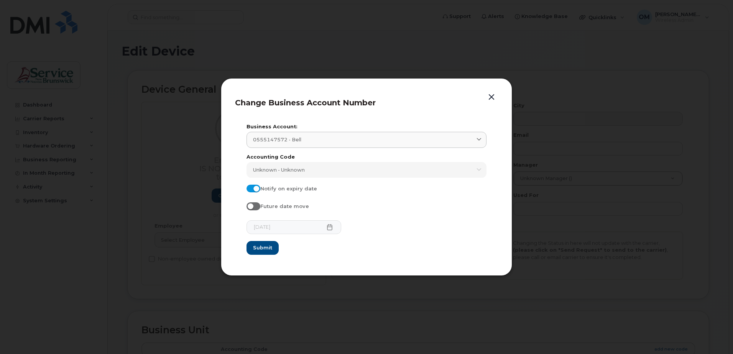
click at [598, 116] on div at bounding box center [366, 177] width 733 height 354
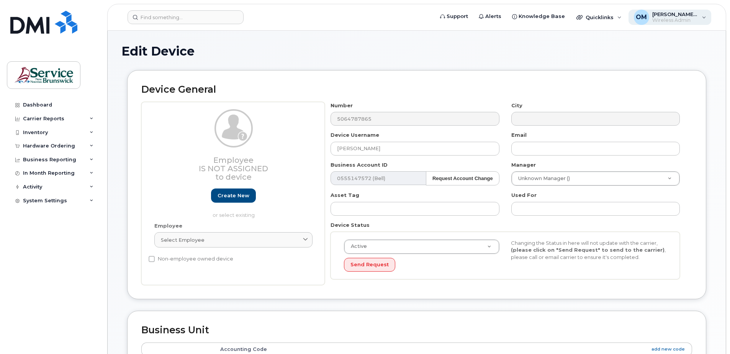
click at [671, 12] on span "[PERSON_NAME] (DNRED/MRNDE-DAAF/MAAP)" at bounding box center [676, 14] width 46 height 6
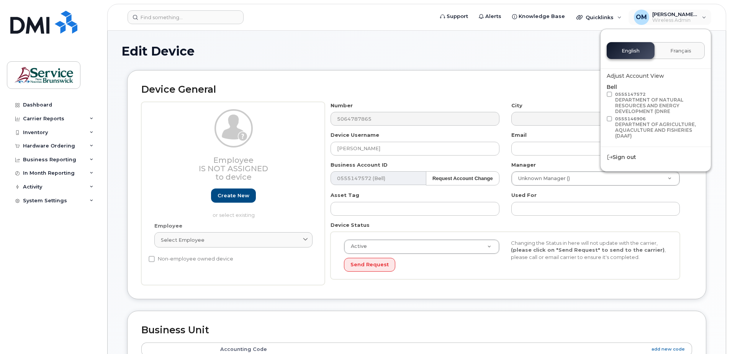
click at [533, 61] on div "Edit Device" at bounding box center [416, 57] width 591 height 26
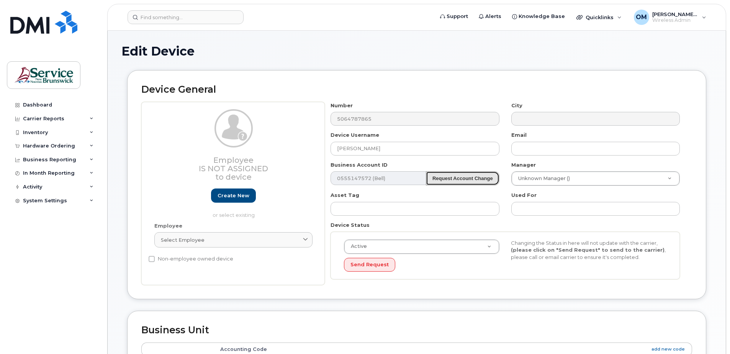
click at [452, 183] on button "Request Account Change" at bounding box center [463, 178] width 74 height 14
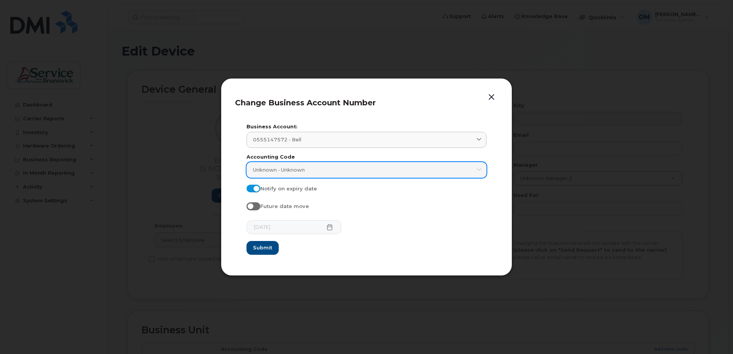
click at [348, 176] on link "Unknown - Unknown" at bounding box center [366, 170] width 240 height 16
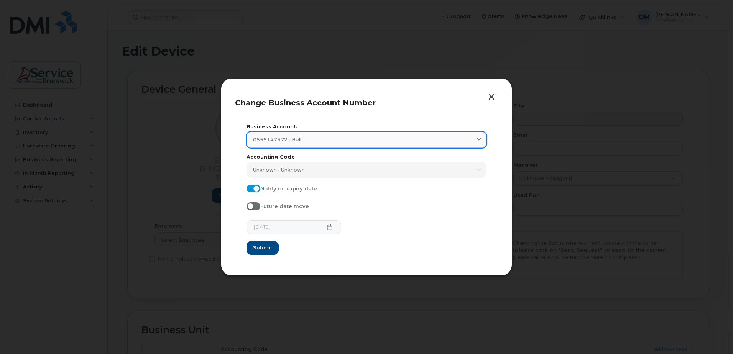
click at [337, 139] on div "0555147572 - Bell" at bounding box center [366, 139] width 227 height 7
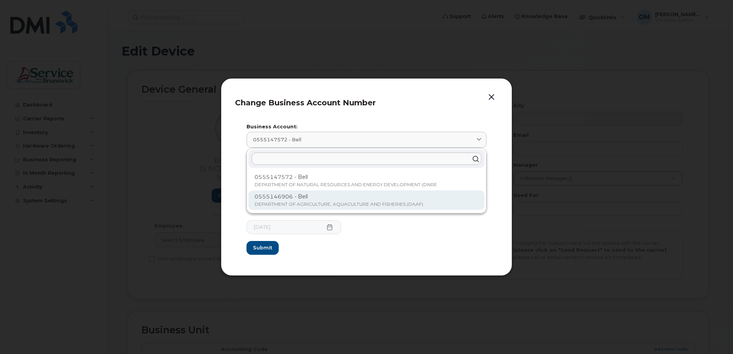
click at [342, 199] on p "0555146906 - Bell" at bounding box center [366, 197] width 224 height 8
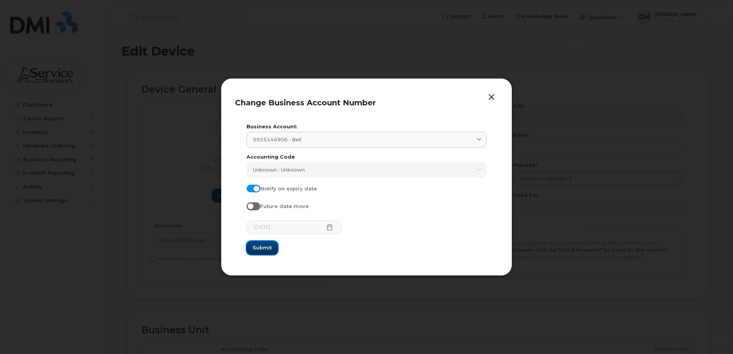
click at [267, 247] on span "Submit" at bounding box center [262, 247] width 19 height 7
type input "0555146906 (Bell)"
type input "12978"
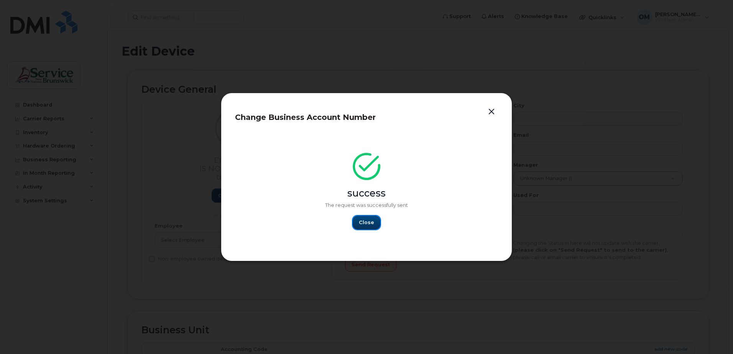
click at [364, 223] on span "Close" at bounding box center [366, 222] width 15 height 7
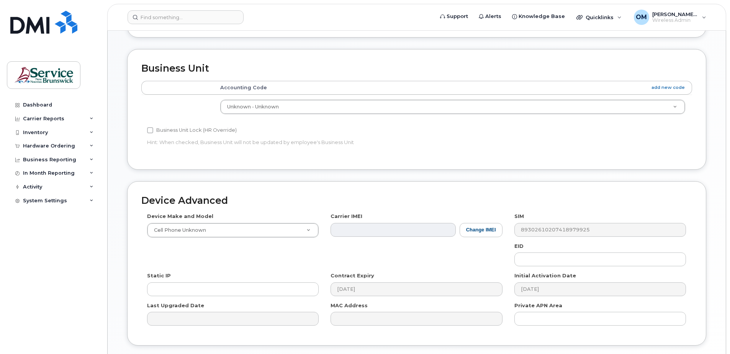
scroll to position [307, 0]
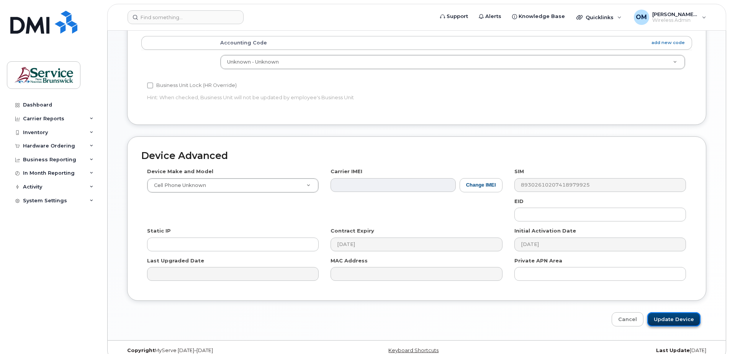
click at [671, 319] on input "Update Device" at bounding box center [674, 319] width 53 height 14
type input "Saving..."
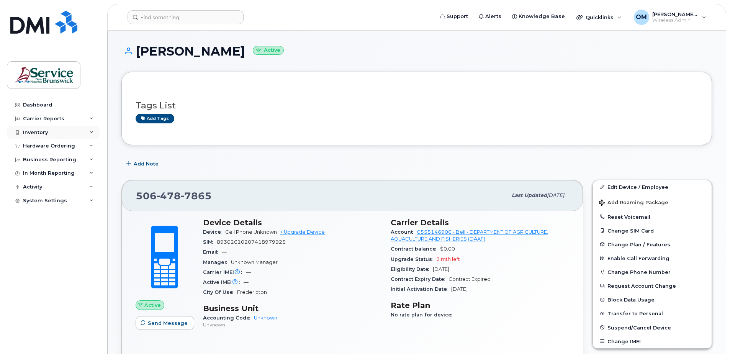
click at [44, 136] on div "Inventory" at bounding box center [53, 133] width 93 height 14
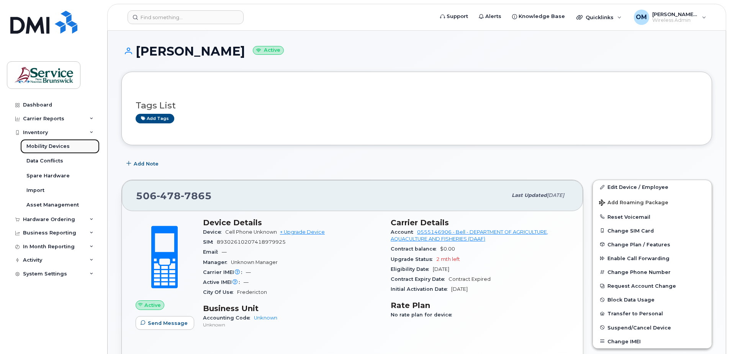
click at [46, 147] on div "Mobility Devices" at bounding box center [47, 146] width 43 height 7
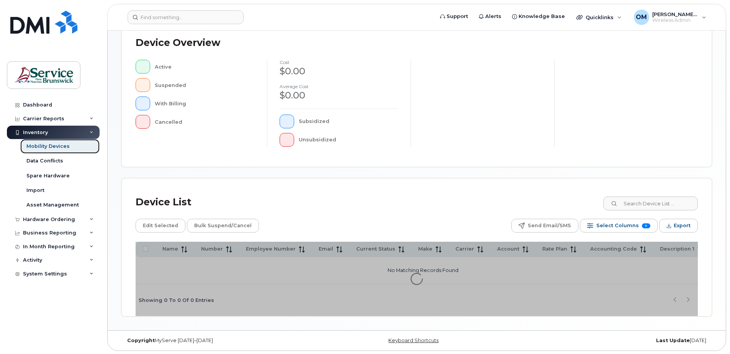
scroll to position [187, 0]
click at [653, 203] on input at bounding box center [650, 203] width 95 height 14
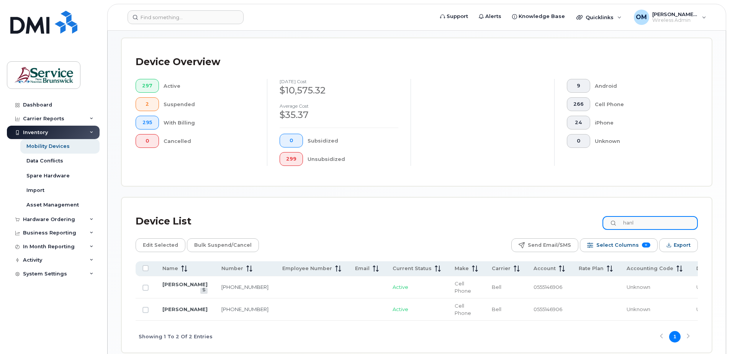
type input "hanl"
